Goal: Task Accomplishment & Management: Manage account settings

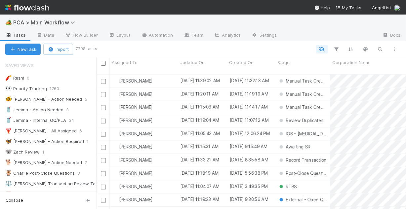
scroll to position [136, 306]
click at [46, 99] on div "🐠 Chris - Action Needed" at bounding box center [43, 99] width 77 height 8
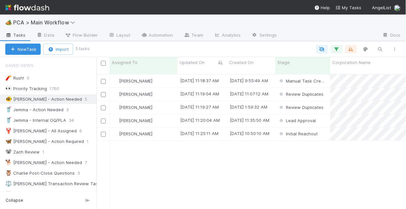
scroll to position [136, 306]
click at [323, 116] on div "Lead Approval" at bounding box center [303, 120] width 55 height 13
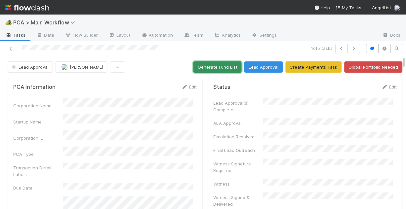
click at [217, 68] on button "Generate Fund List" at bounding box center [218, 67] width 48 height 11
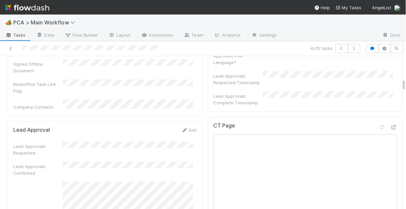
scroll to position [371, 0]
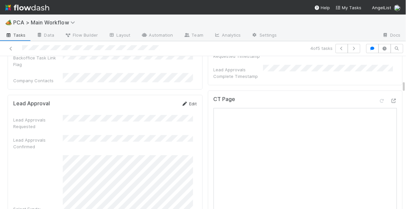
click at [187, 101] on link "Edit" at bounding box center [190, 103] width 16 height 5
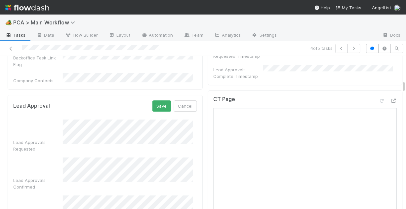
click at [54, 196] on div "Select Funds:" at bounding box center [105, 209] width 184 height 26
click at [158, 101] on button "Save" at bounding box center [162, 106] width 19 height 11
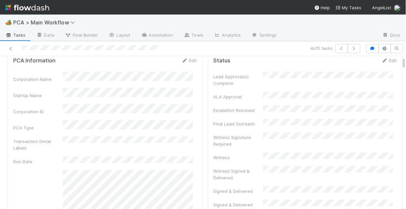
scroll to position [0, 0]
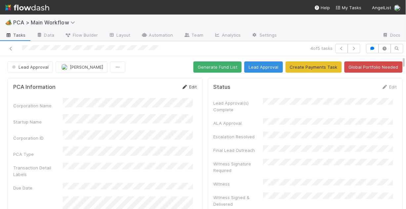
click at [184, 87] on icon at bounding box center [185, 87] width 7 height 4
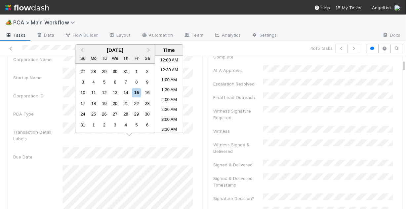
scroll to position [204, 0]
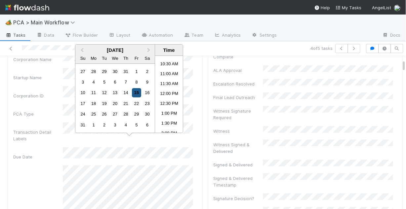
click at [136, 93] on div "15" at bounding box center [136, 93] width 9 height 9
click at [169, 102] on li "3:00 PM" at bounding box center [169, 101] width 28 height 10
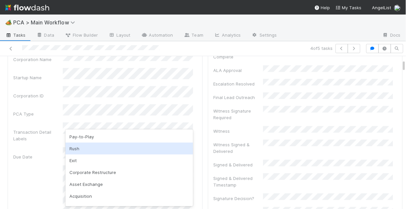
click at [110, 149] on div "Rush" at bounding box center [130, 149] width 128 height 12
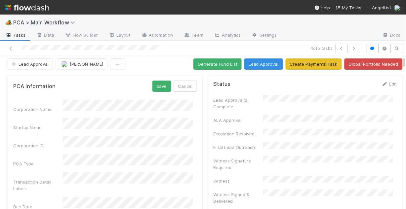
scroll to position [0, 0]
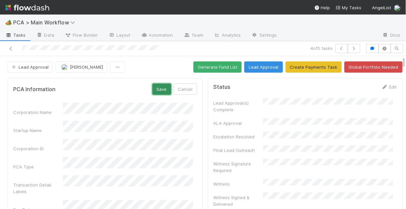
click at [157, 90] on button "Save" at bounding box center [162, 89] width 19 height 11
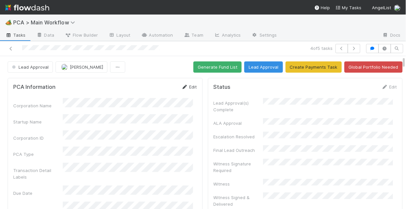
click at [186, 87] on link "Edit" at bounding box center [190, 86] width 16 height 5
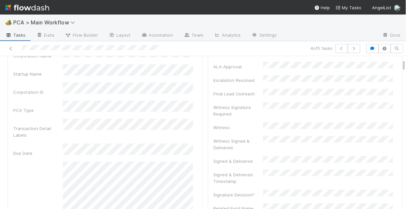
scroll to position [79, 0]
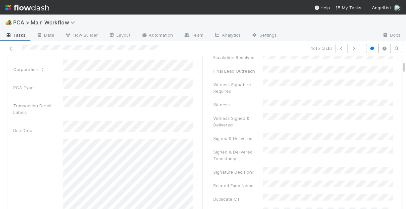
drag, startPoint x: 133, startPoint y: 118, endPoint x: 56, endPoint y: 113, distance: 77.9
click at [55, 127] on div "Due Date" at bounding box center [38, 130] width 50 height 7
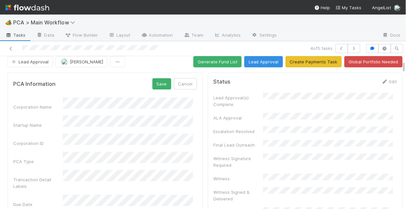
scroll to position [0, 0]
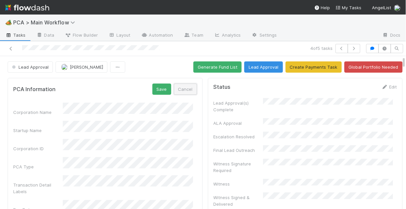
click at [178, 93] on button "Cancel" at bounding box center [185, 89] width 23 height 11
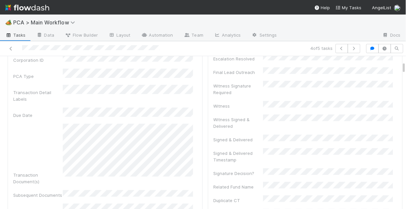
scroll to position [79, 0]
drag, startPoint x: 135, startPoint y: 110, endPoint x: 93, endPoint y: 107, distance: 42.4
click at [93, 107] on div "Corporation Name Startup Name Corporation ID PCA Type Transaction Detail Labels…" at bounding box center [105, 199] width 184 height 361
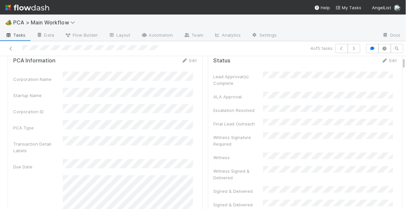
scroll to position [0, 0]
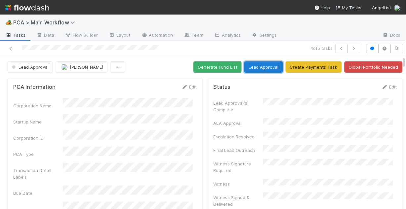
drag, startPoint x: 261, startPoint y: 67, endPoint x: 255, endPoint y: 68, distance: 5.5
click at [261, 67] on button "Lead Approval" at bounding box center [264, 67] width 39 height 11
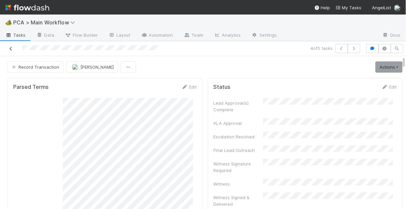
click at [9, 48] on icon at bounding box center [11, 49] width 7 height 4
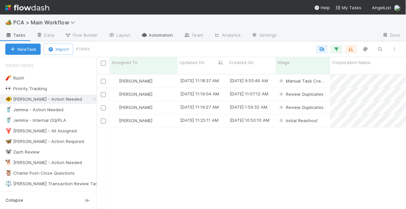
scroll to position [136, 306]
click at [173, 75] on div "[PERSON_NAME]" at bounding box center [144, 81] width 68 height 13
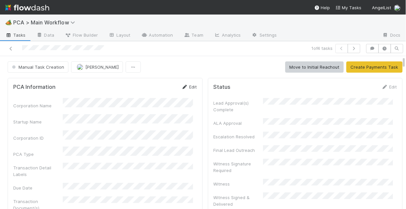
click at [186, 87] on link "Edit" at bounding box center [190, 86] width 16 height 5
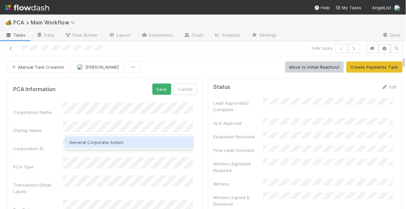
click at [119, 139] on div "General Corporate Action" at bounding box center [130, 143] width 128 height 12
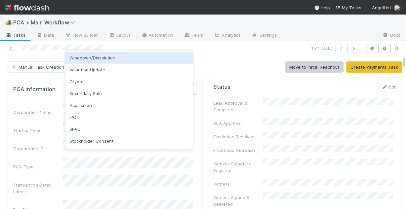
click at [48, 121] on div "Startup Name" at bounding box center [105, 127] width 184 height 13
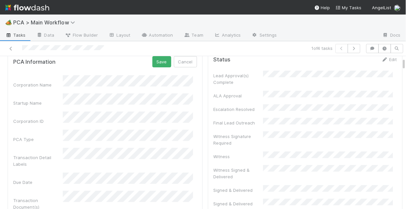
scroll to position [53, 0]
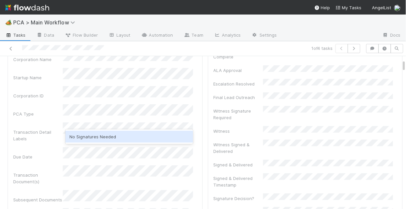
click at [105, 138] on div "No Signatures Needed" at bounding box center [130, 137] width 128 height 12
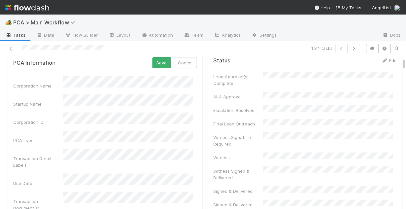
scroll to position [0, 0]
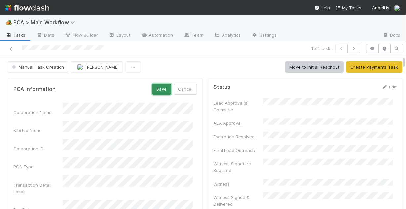
click at [162, 90] on button "Save" at bounding box center [162, 89] width 19 height 11
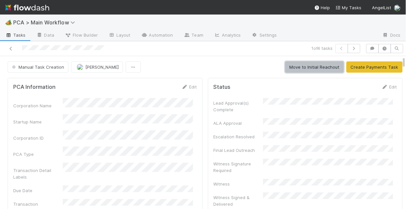
click at [312, 67] on button "Move to Initial Reachout" at bounding box center [315, 67] width 59 height 11
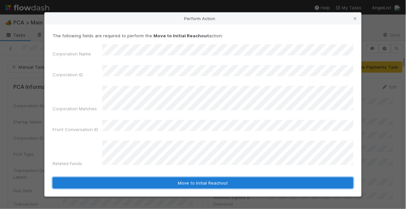
click at [210, 178] on button "Move to Initial Reachout" at bounding box center [203, 183] width 301 height 11
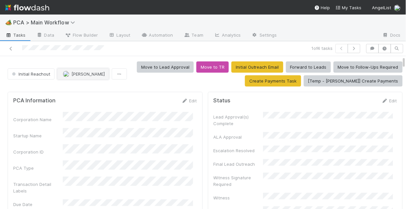
click at [80, 77] on button "[PERSON_NAME]" at bounding box center [83, 73] width 52 height 11
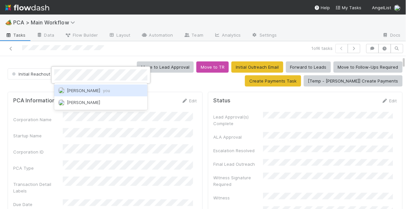
click at [85, 92] on span "Chris DelBianco you" at bounding box center [88, 90] width 43 height 5
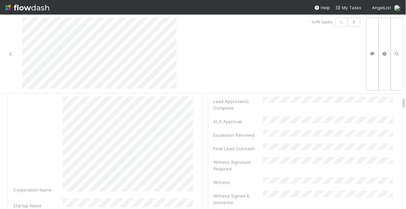
scroll to position [26, 0]
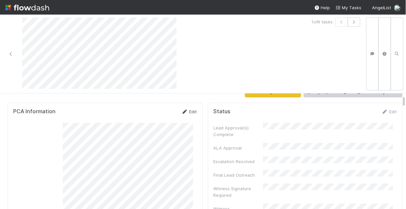
click at [186, 111] on link "Edit" at bounding box center [190, 111] width 16 height 5
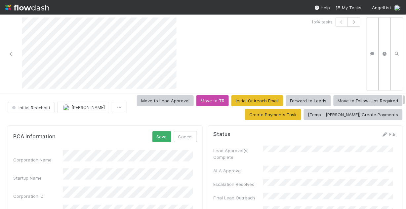
scroll to position [0, 0]
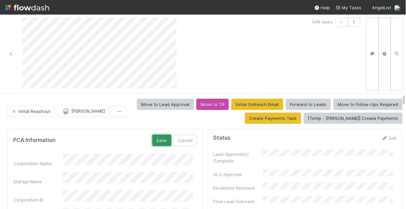
click at [155, 142] on button "Save" at bounding box center [162, 140] width 19 height 11
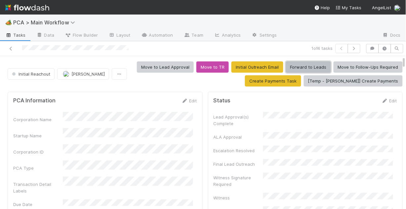
click at [299, 69] on button "Forward to Leads" at bounding box center [308, 67] width 45 height 11
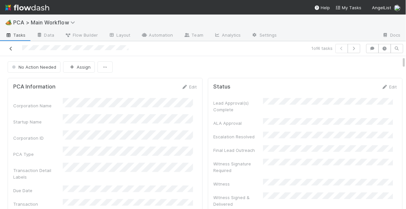
click at [12, 48] on icon at bounding box center [11, 49] width 7 height 4
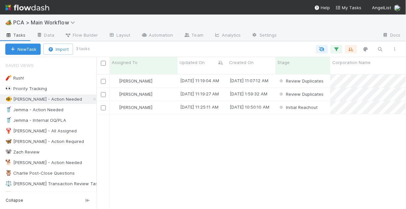
scroll to position [136, 306]
click at [169, 75] on div "[PERSON_NAME]" at bounding box center [144, 81] width 68 height 13
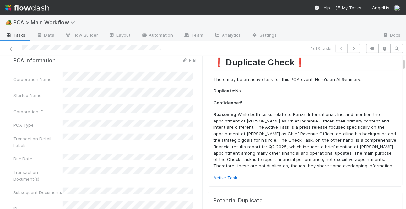
scroll to position [53, 0]
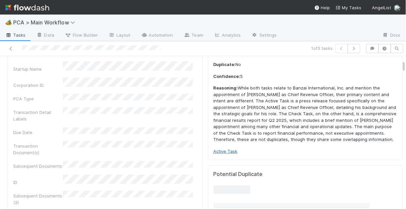
click at [219, 154] on link "Active Task" at bounding box center [226, 151] width 24 height 5
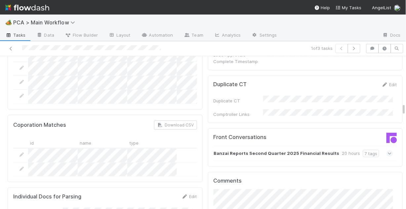
scroll to position [582, 0]
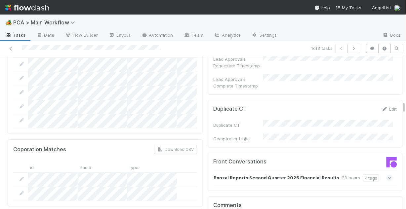
click at [388, 175] on icon at bounding box center [390, 178] width 4 height 7
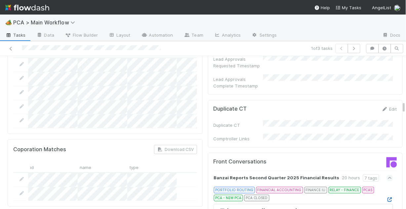
click at [387, 198] on icon at bounding box center [390, 200] width 7 height 4
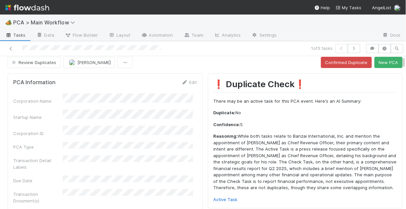
scroll to position [0, 0]
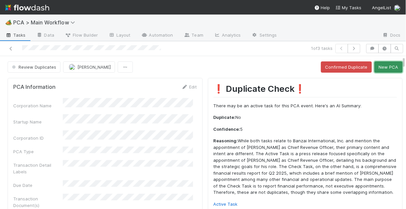
click at [385, 68] on button "New PCA" at bounding box center [389, 67] width 28 height 11
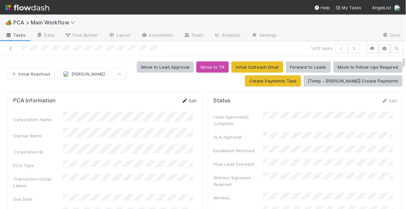
click at [182, 102] on icon at bounding box center [185, 101] width 7 height 4
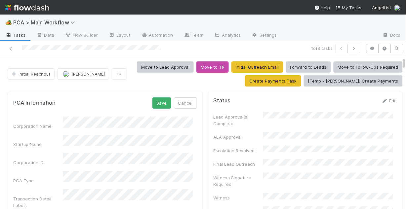
scroll to position [26, 0]
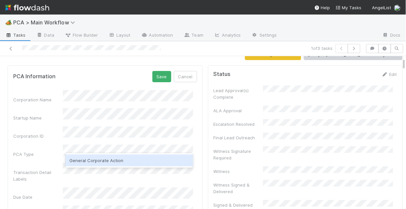
click at [116, 163] on div "General Corporate Action" at bounding box center [130, 161] width 128 height 12
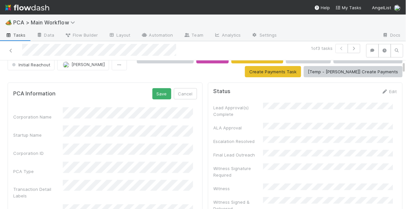
scroll to position [0, 0]
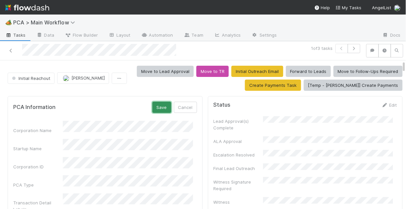
click at [161, 110] on button "Save" at bounding box center [162, 107] width 19 height 11
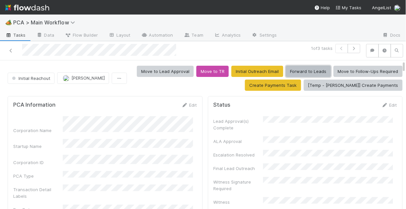
click at [298, 72] on button "Forward to Leads" at bounding box center [308, 71] width 45 height 11
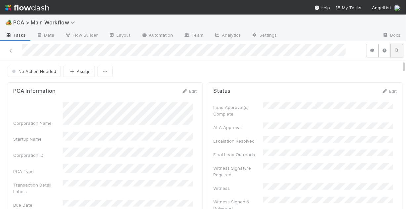
click at [394, 52] on icon "button" at bounding box center [397, 51] width 7 height 4
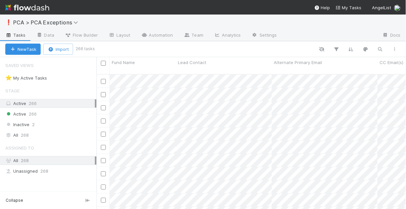
scroll to position [136, 306]
click at [379, 48] on icon "button" at bounding box center [380, 49] width 7 height 6
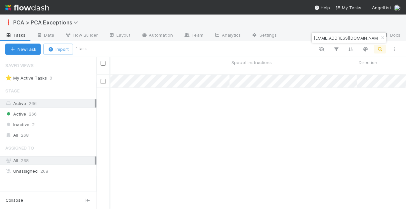
scroll to position [0, 309]
type input "jeroenbertrams@gmail.com"
click at [382, 36] on icon "button" at bounding box center [383, 38] width 7 height 4
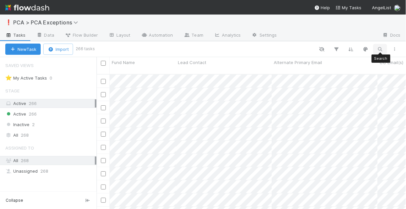
click at [381, 49] on icon "button" at bounding box center [380, 49] width 7 height 6
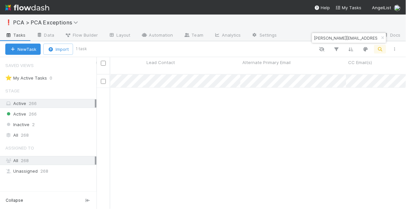
type input "neel.palrecha@gmail.com"
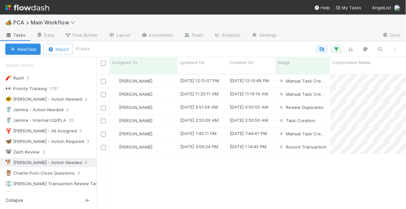
scroll to position [136, 306]
click at [39, 99] on div "🐠 Chris - Action Needed" at bounding box center [43, 99] width 77 height 8
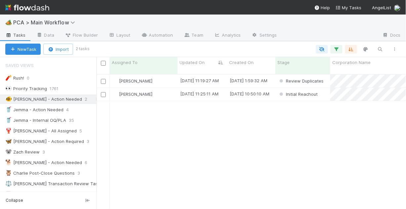
scroll to position [136, 306]
click at [165, 75] on div "Chris DelBianco" at bounding box center [144, 81] width 68 height 13
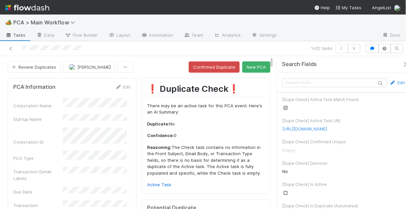
click at [402, 63] on icon "button" at bounding box center [405, 64] width 7 height 5
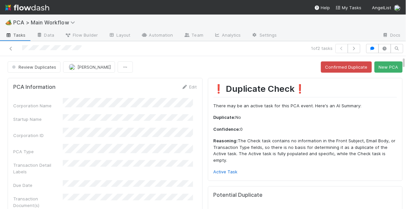
scroll to position [26, 0]
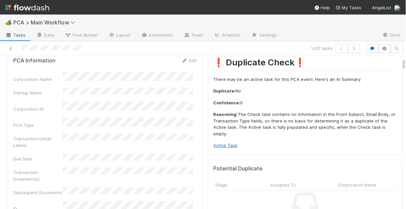
click at [225, 147] on link "Active Task" at bounding box center [226, 145] width 24 height 5
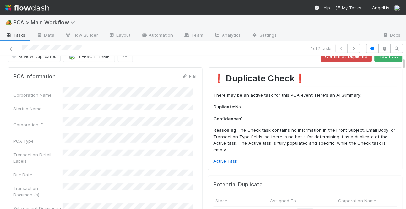
scroll to position [0, 0]
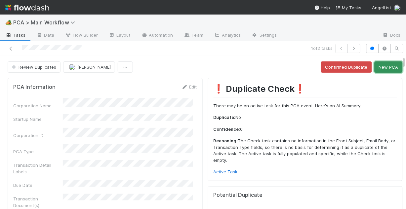
drag, startPoint x: 389, startPoint y: 68, endPoint x: 388, endPoint y: 85, distance: 17.9
drag, startPoint x: 388, startPoint y: 68, endPoint x: 365, endPoint y: 68, distance: 23.5
click at [388, 68] on button "New PCA" at bounding box center [389, 67] width 28 height 11
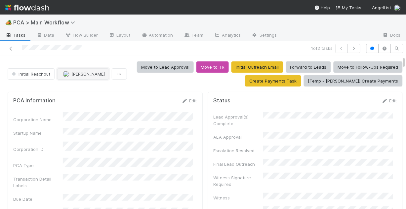
click at [80, 75] on span "[PERSON_NAME]" at bounding box center [87, 73] width 33 height 5
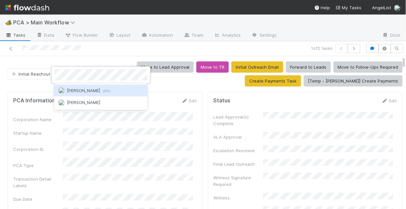
click at [88, 91] on span "Chris DelBianco you" at bounding box center [88, 90] width 43 height 5
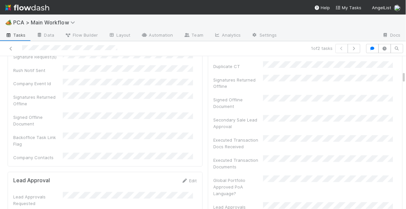
scroll to position [212, 0]
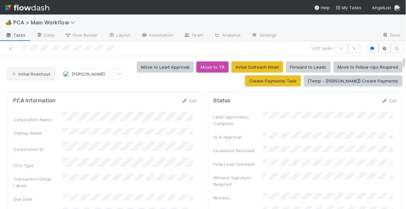
click at [28, 75] on span "Initial Reachout" at bounding box center [31, 73] width 40 height 5
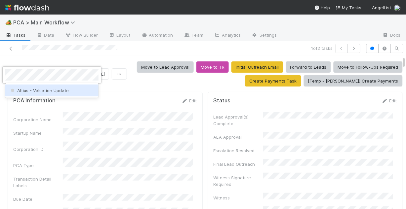
click at [44, 91] on span "Altius - Valuation Update" at bounding box center [39, 90] width 60 height 5
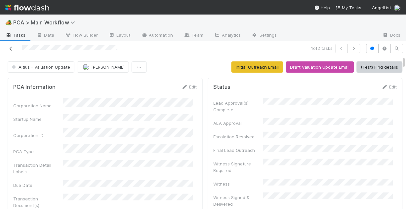
click at [13, 49] on icon at bounding box center [11, 49] width 7 height 4
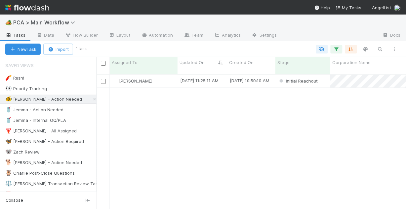
scroll to position [136, 306]
click at [162, 75] on div "[PERSON_NAME]" at bounding box center [144, 81] width 68 height 13
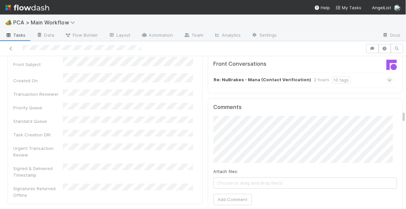
scroll to position [794, 0]
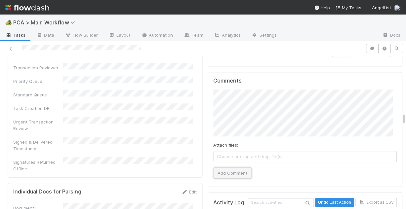
click at [232, 168] on button "Add Comment" at bounding box center [233, 173] width 38 height 11
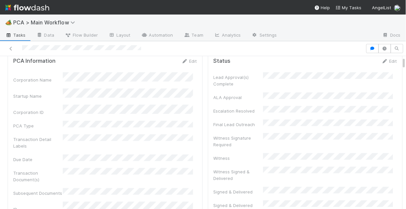
scroll to position [0, 0]
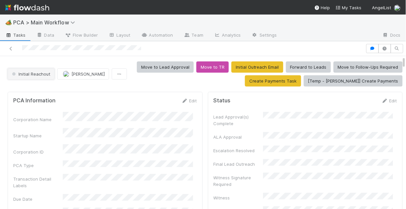
click at [28, 74] on span "Initial Reachout" at bounding box center [31, 73] width 40 height 5
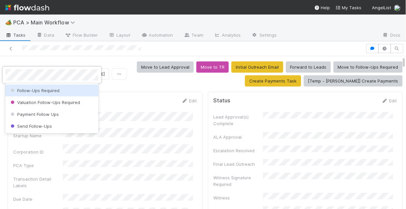
click at [41, 93] on span "Follow-Ups Required" at bounding box center [34, 90] width 50 height 5
